Goal: Task Accomplishment & Management: Complete application form

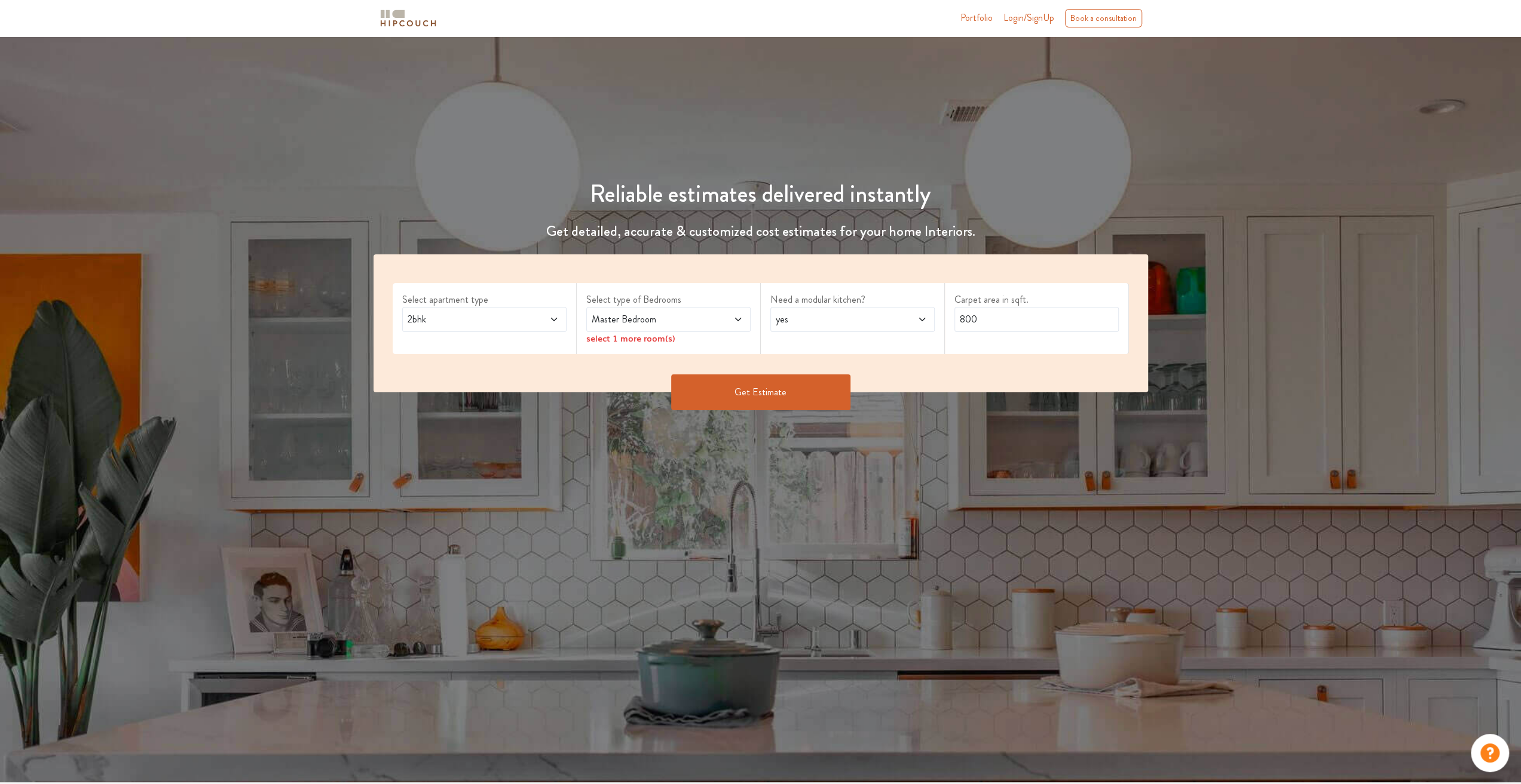
click at [730, 321] on span at bounding box center [722, 319] width 38 height 14
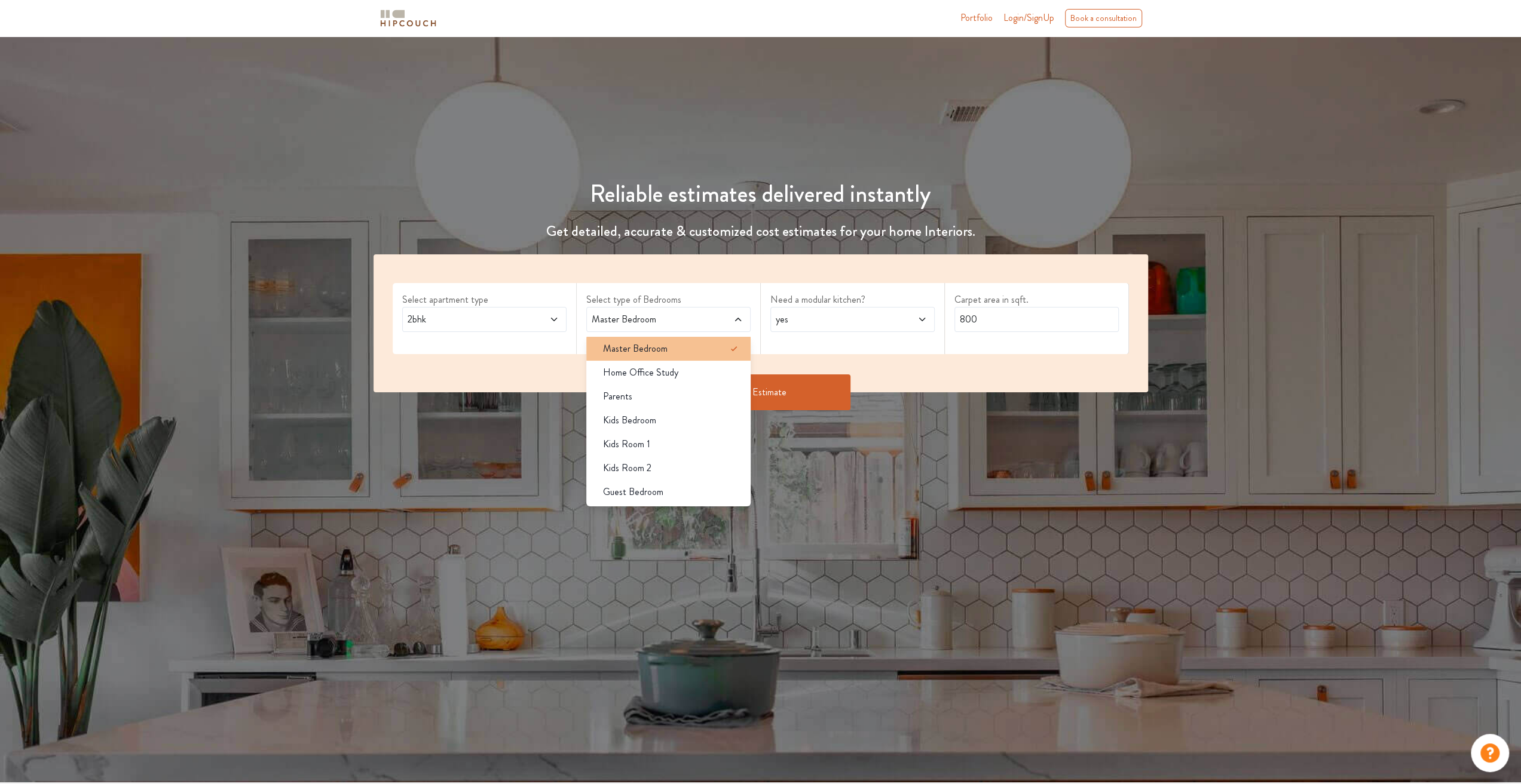
click at [728, 349] on icon at bounding box center [734, 349] width 14 height 14
click at [773, 345] on div "Need a modular kitchen? yes" at bounding box center [852, 318] width 184 height 71
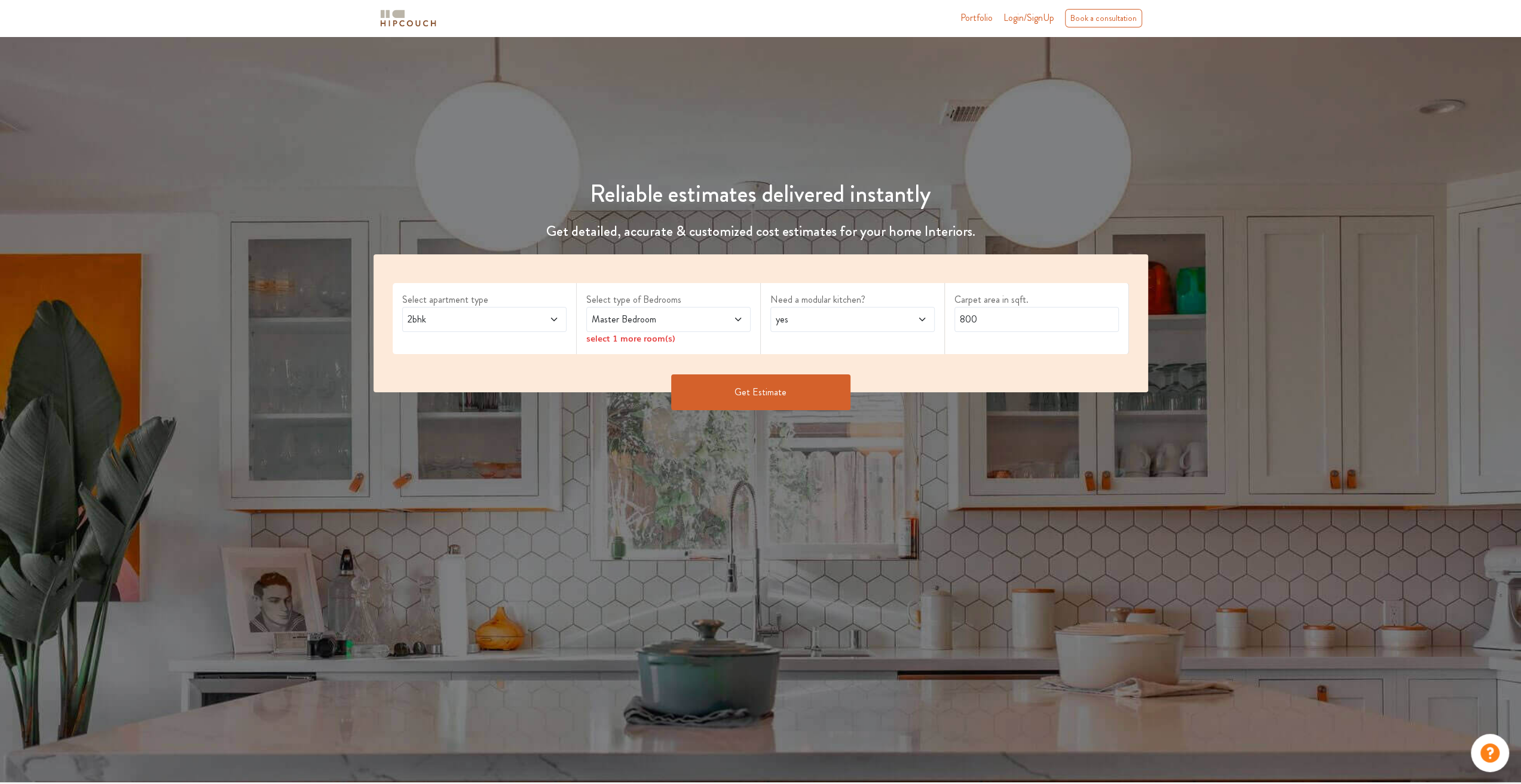
click at [712, 317] on span at bounding box center [722, 319] width 38 height 14
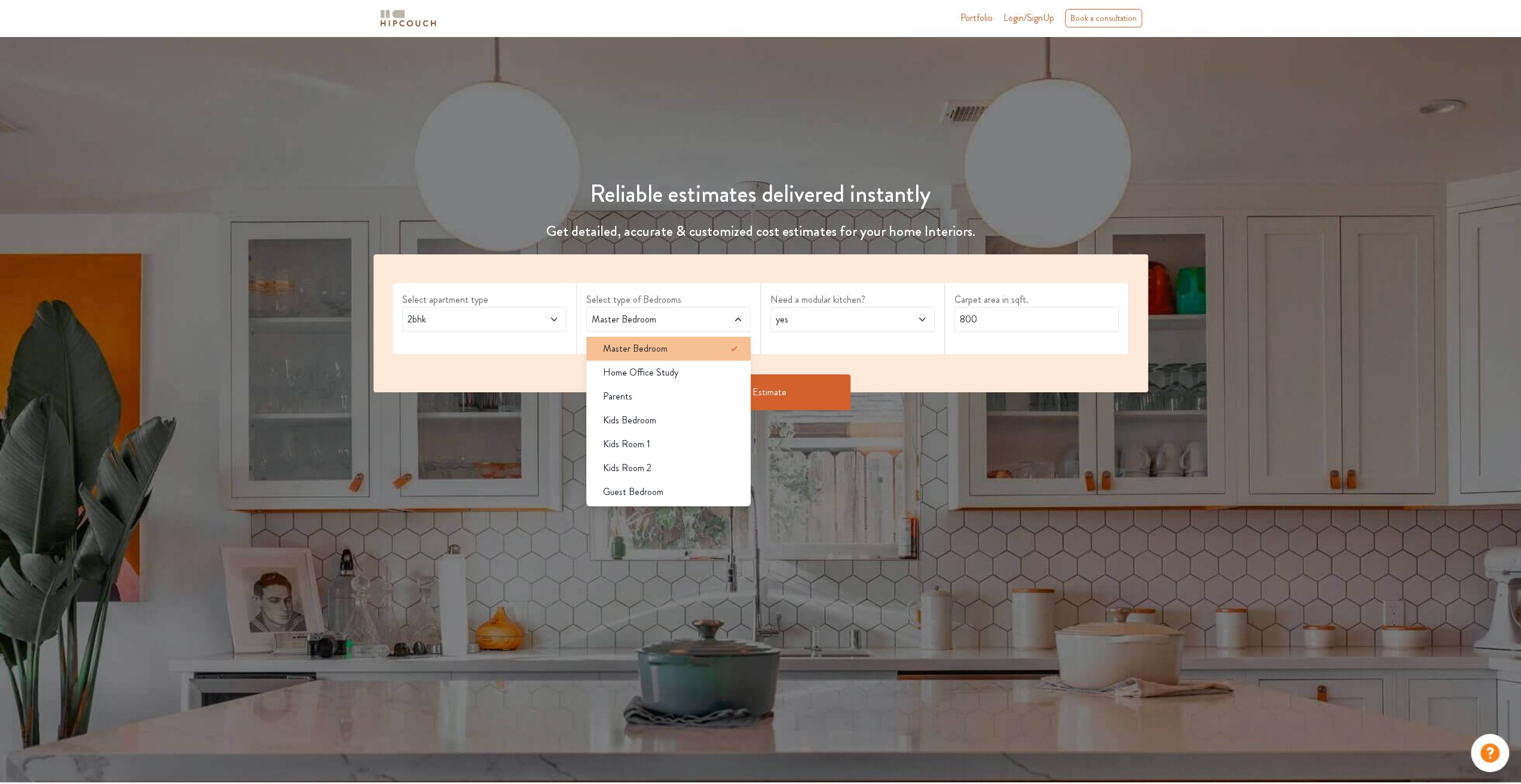
click at [682, 348] on div "Master Bedroom" at bounding box center [672, 349] width 157 height 14
click at [676, 395] on div "Parents" at bounding box center [672, 397] width 157 height 14
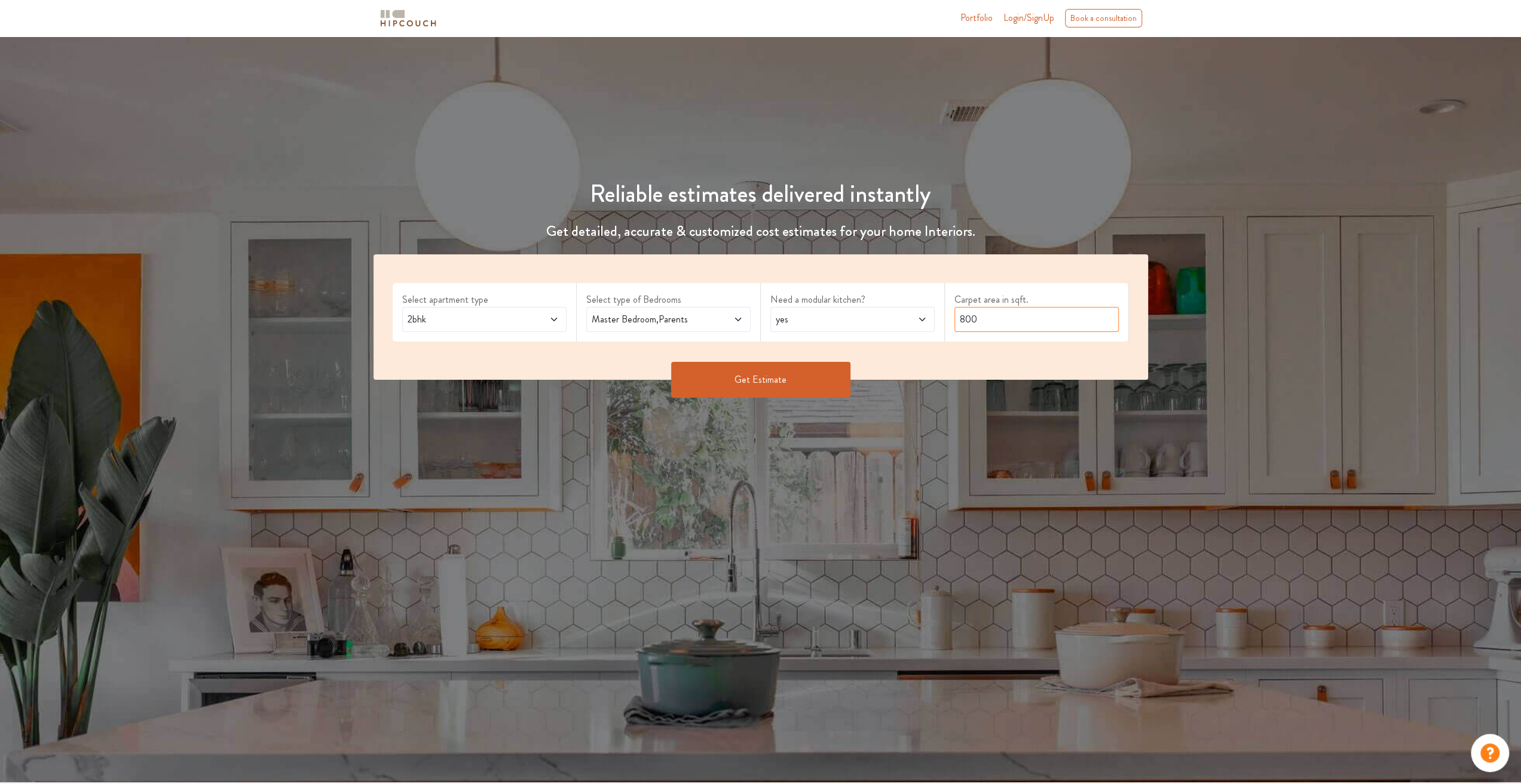
click at [1017, 316] on input "800" at bounding box center [1037, 319] width 164 height 25
type input "8"
type input "990"
click at [837, 378] on button "Get Estimate" at bounding box center [761, 379] width 179 height 36
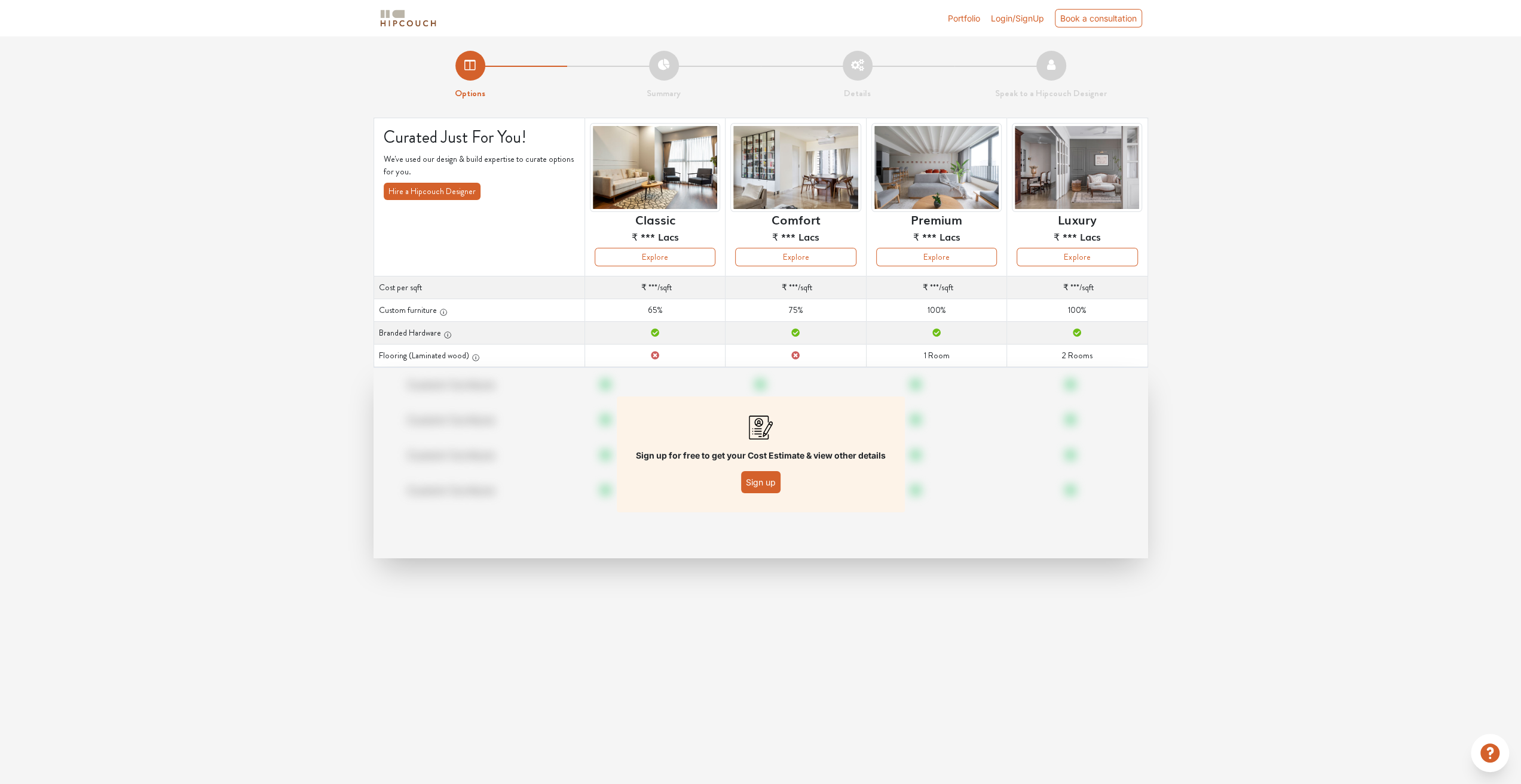
click at [772, 481] on button "Sign up" at bounding box center [760, 482] width 39 height 22
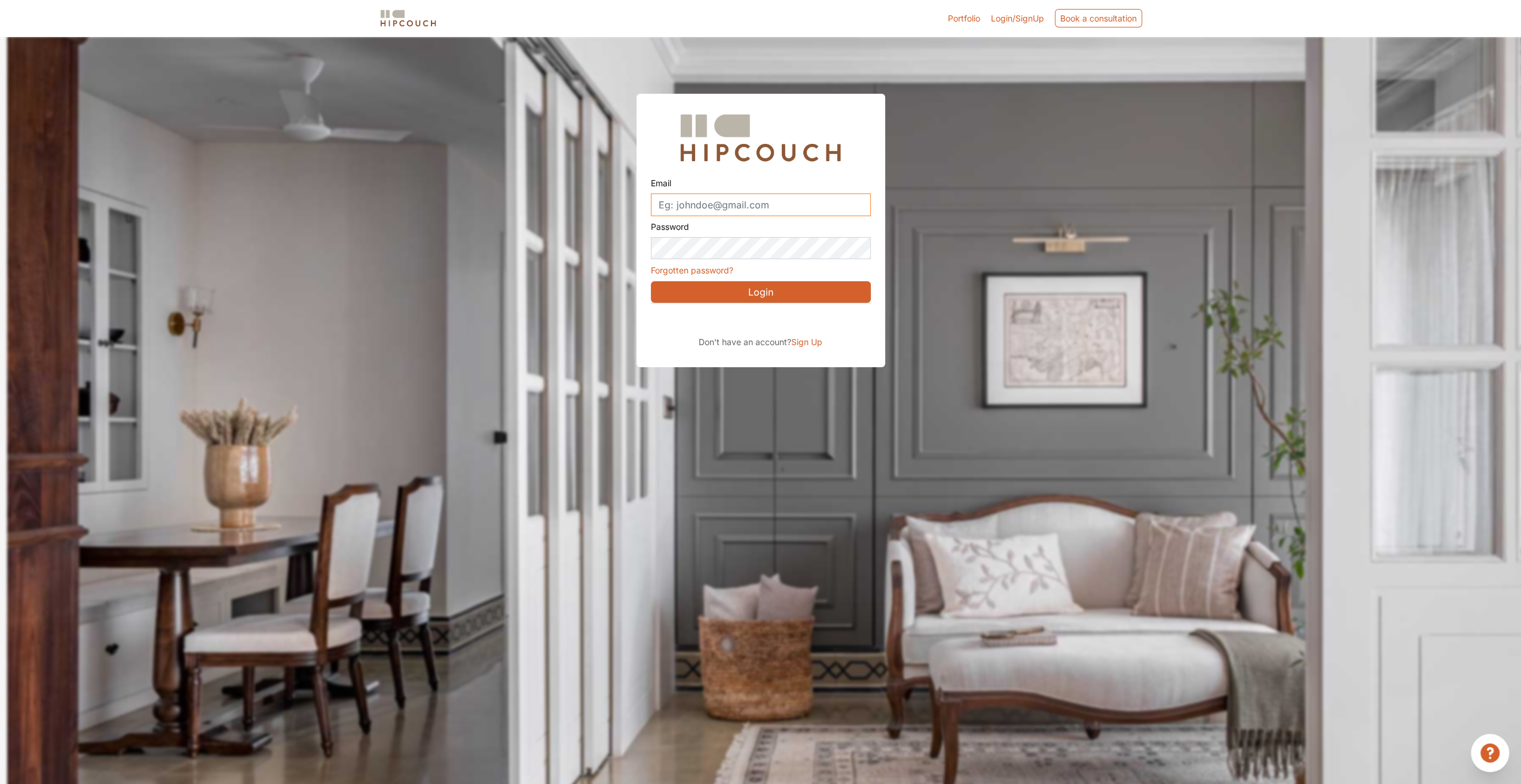
click at [749, 197] on input "Email" at bounding box center [761, 205] width 220 height 23
type input "[EMAIL_ADDRESS][DOMAIN_NAME]"
click at [760, 296] on button "Login" at bounding box center [761, 292] width 220 height 21
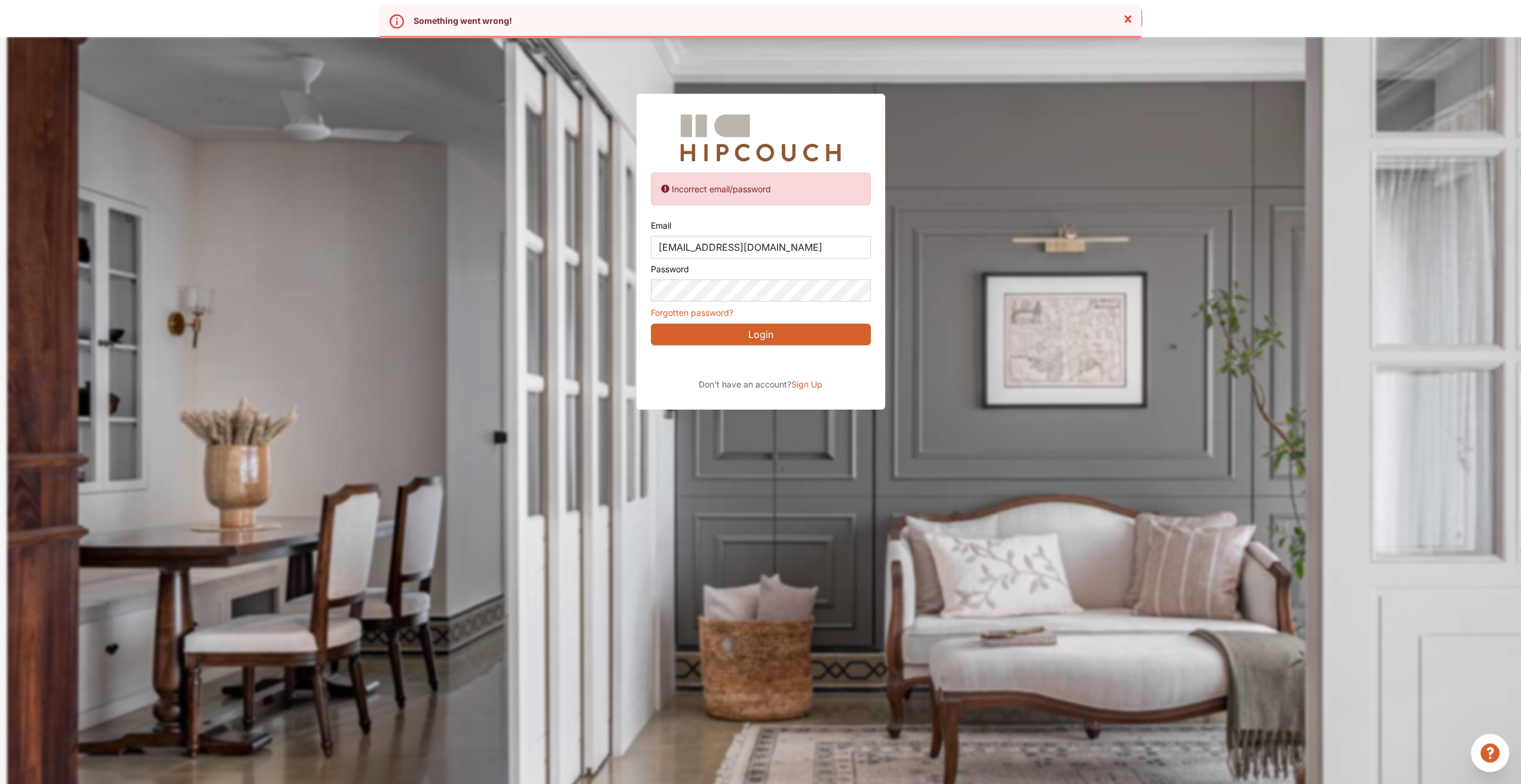
click at [807, 386] on span "Sign Up" at bounding box center [807, 384] width 31 height 10
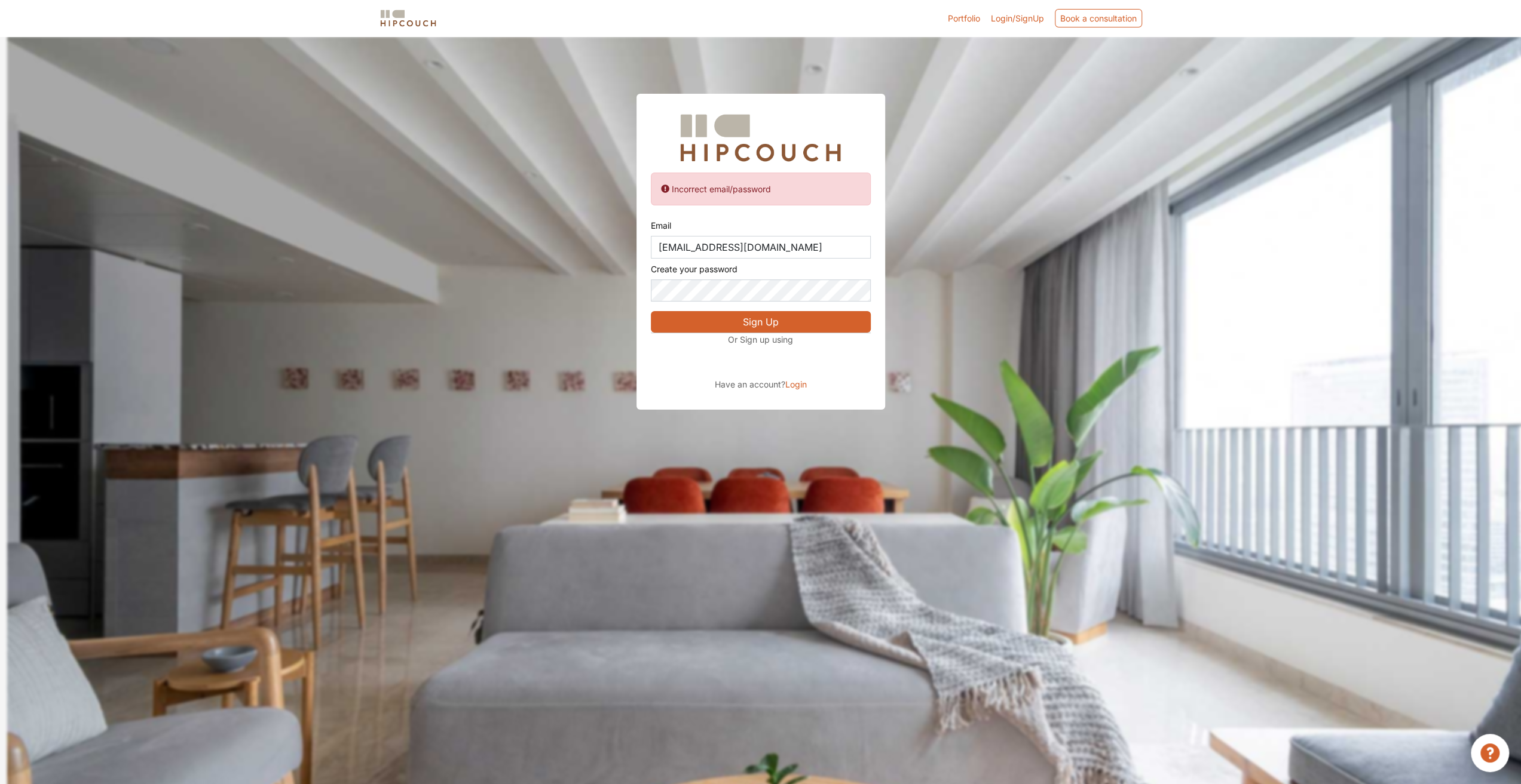
click at [787, 333] on hr at bounding box center [761, 333] width 220 height 1
click at [787, 328] on button "Sign Up" at bounding box center [761, 322] width 220 height 21
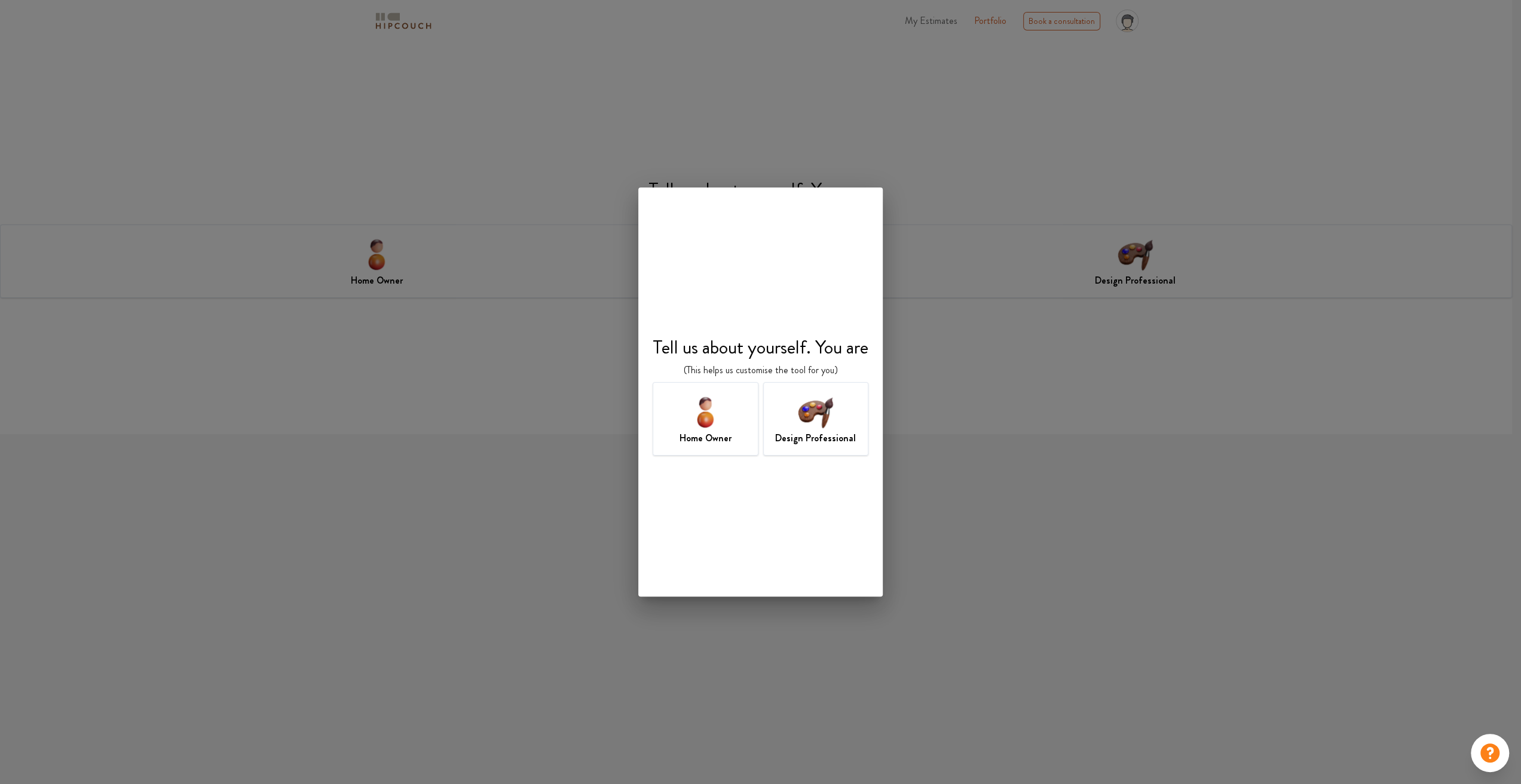
click at [704, 411] on img at bounding box center [705, 412] width 39 height 39
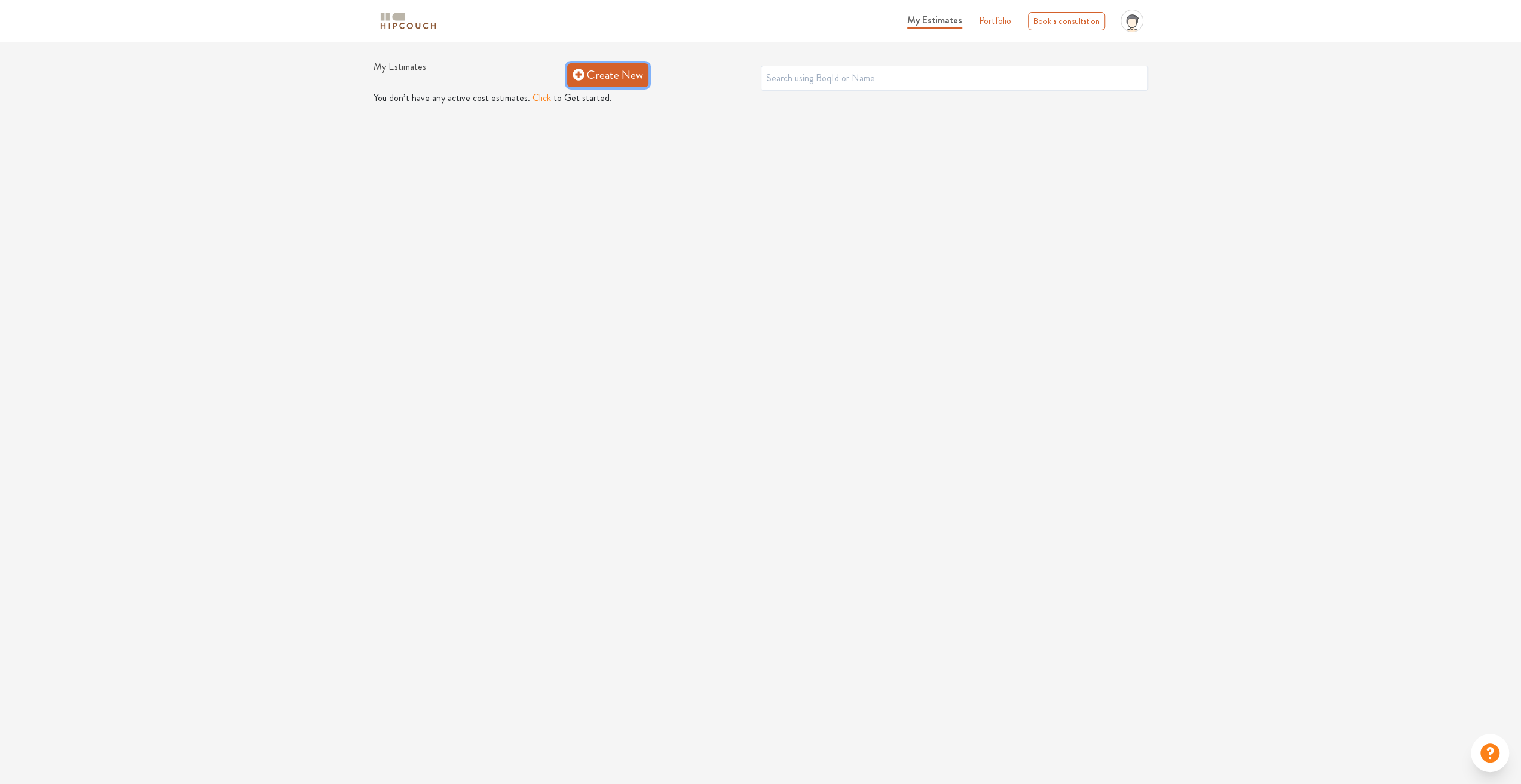
click at [583, 79] on icon at bounding box center [579, 74] width 12 height 12
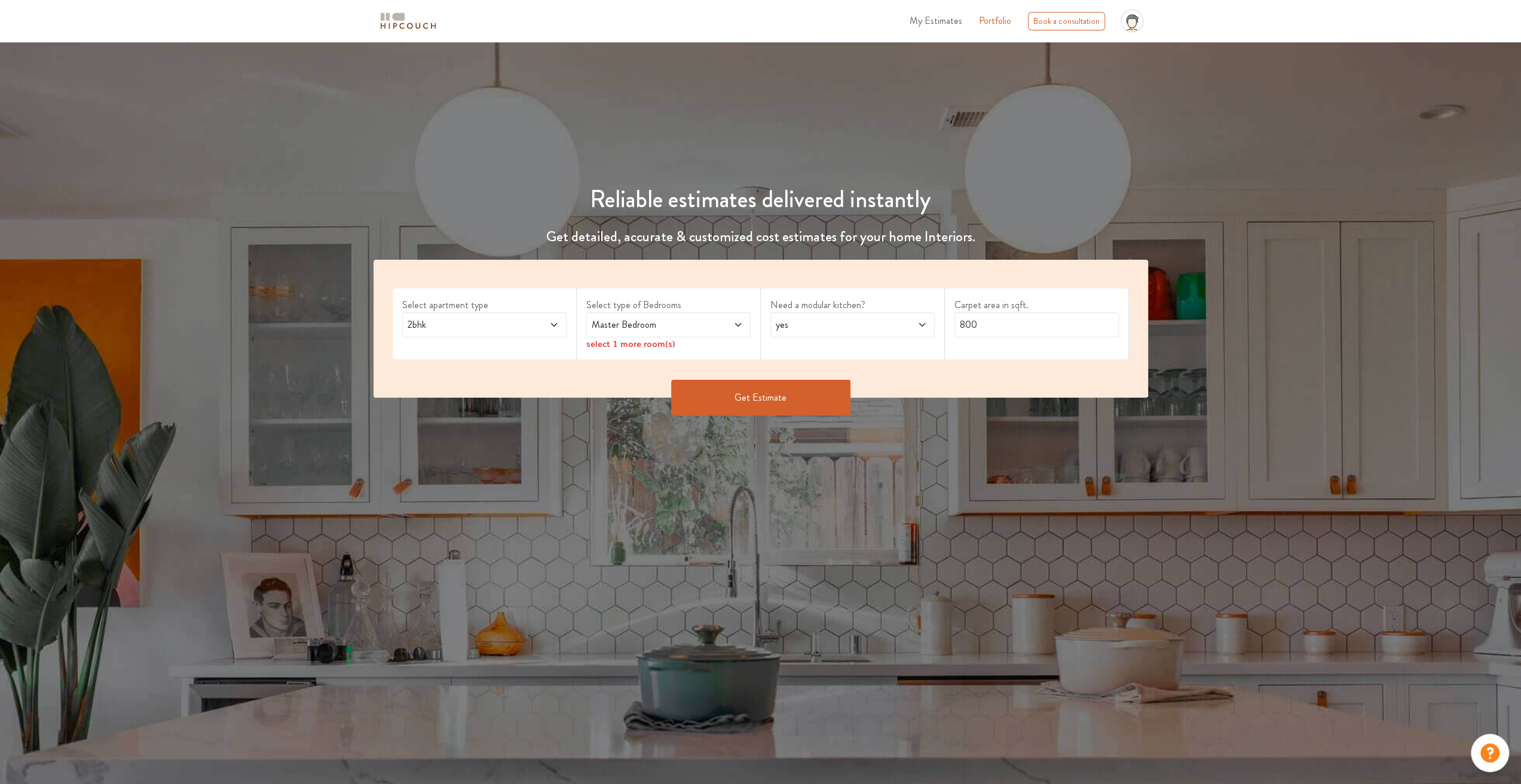
click at [641, 322] on span "Master Bedroom" at bounding box center [646, 325] width 115 height 14
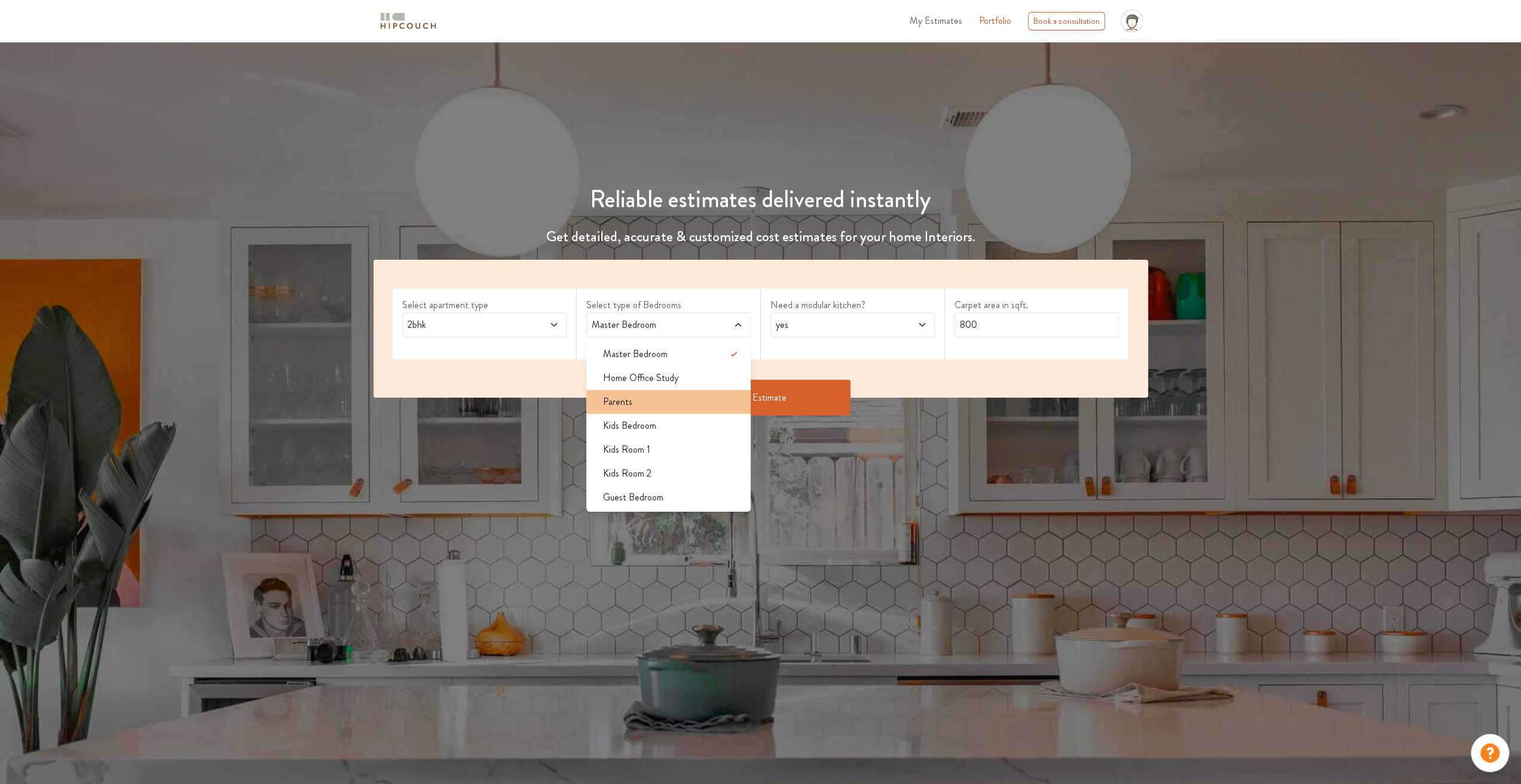
click at [696, 404] on div "Parents" at bounding box center [672, 402] width 157 height 14
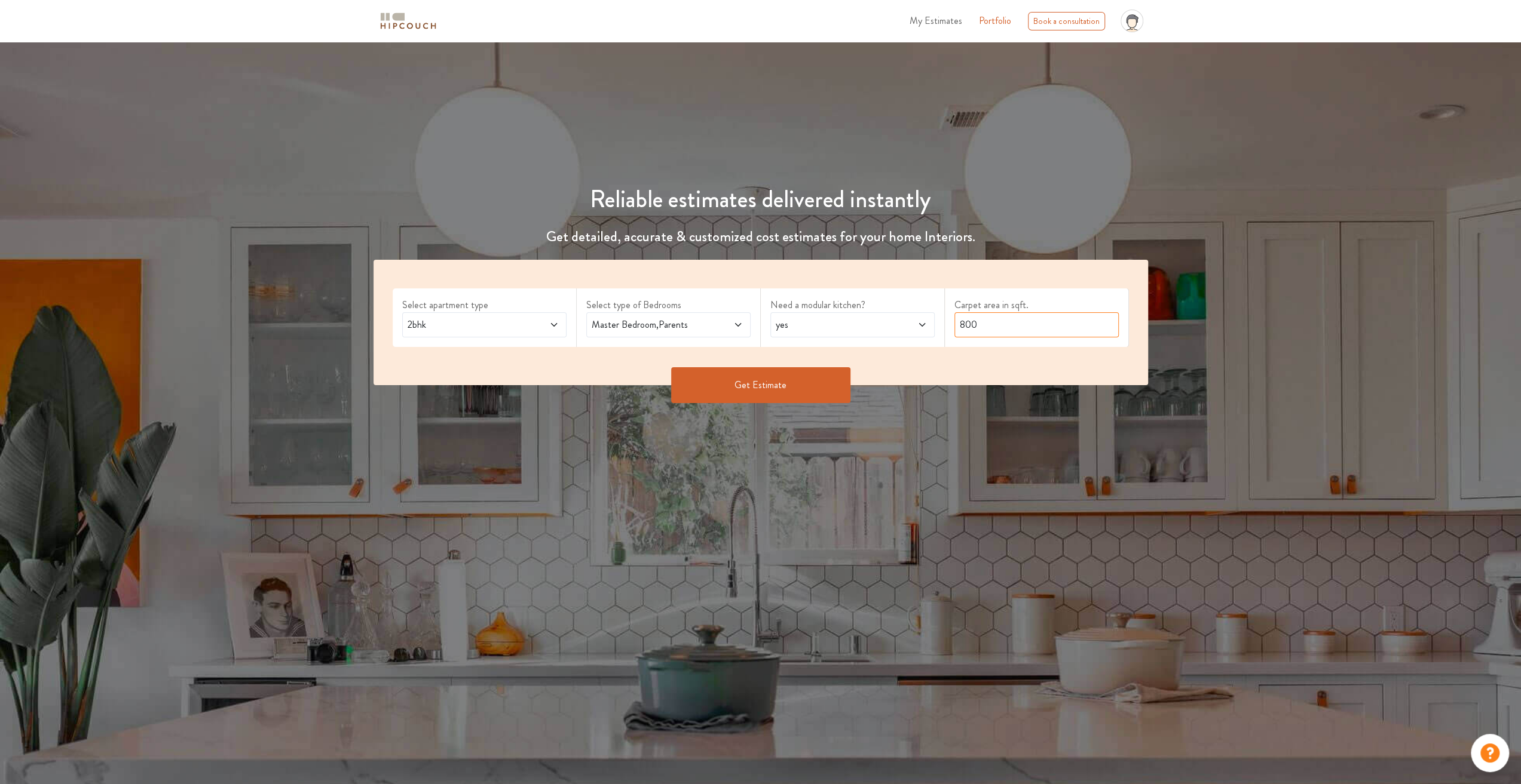
click at [985, 327] on input "800" at bounding box center [1037, 324] width 164 height 25
click at [985, 326] on input "800" at bounding box center [1037, 324] width 164 height 25
click at [984, 326] on input "800" at bounding box center [1037, 324] width 164 height 25
type input "990"
click at [790, 398] on button "Get Estimate" at bounding box center [761, 385] width 179 height 36
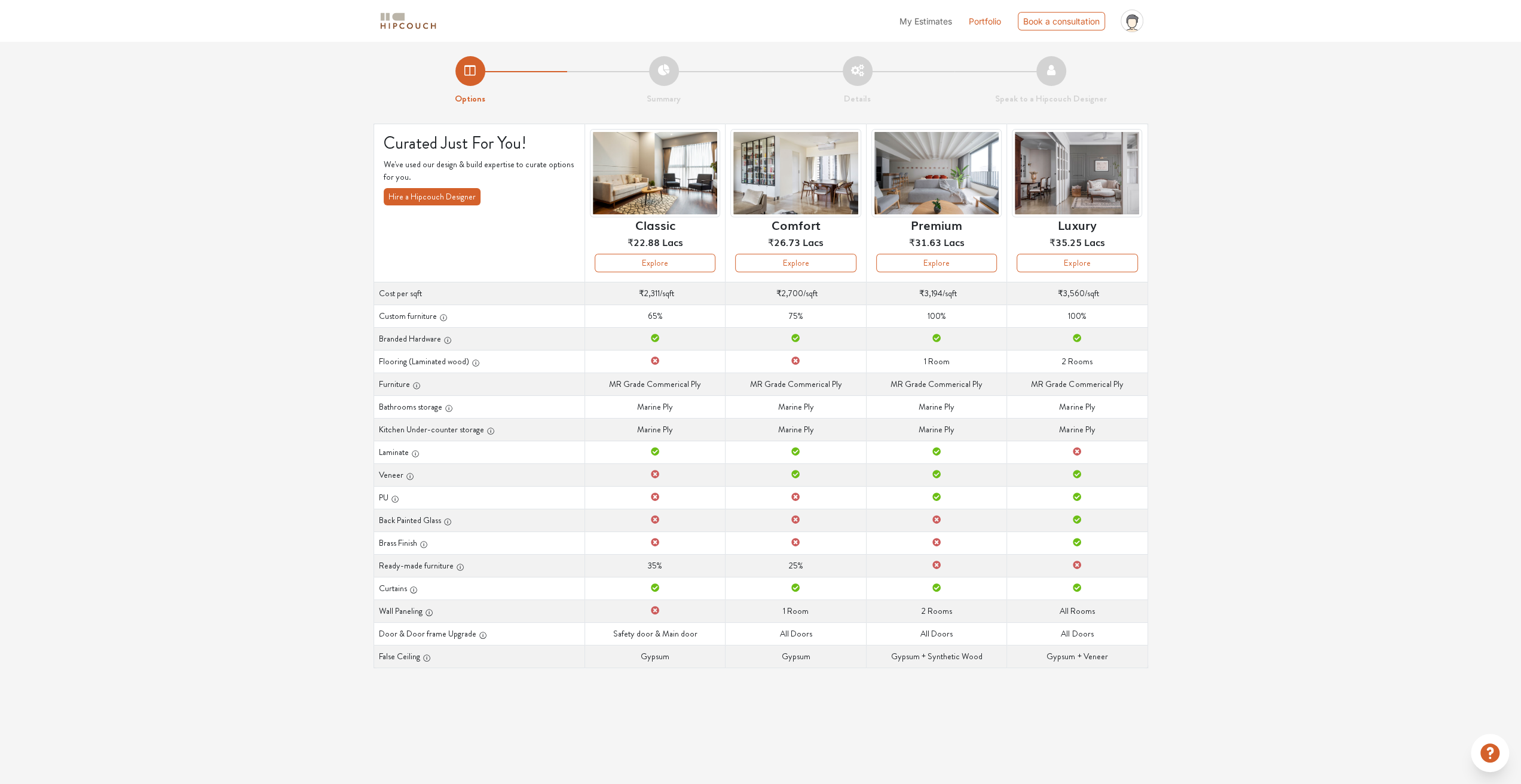
click at [679, 184] on img at bounding box center [655, 174] width 130 height 89
click at [808, 189] on img at bounding box center [795, 174] width 130 height 89
click at [984, 191] on img at bounding box center [936, 174] width 130 height 89
click at [1086, 189] on img at bounding box center [1077, 174] width 130 height 89
